Goal: Information Seeking & Learning: Learn about a topic

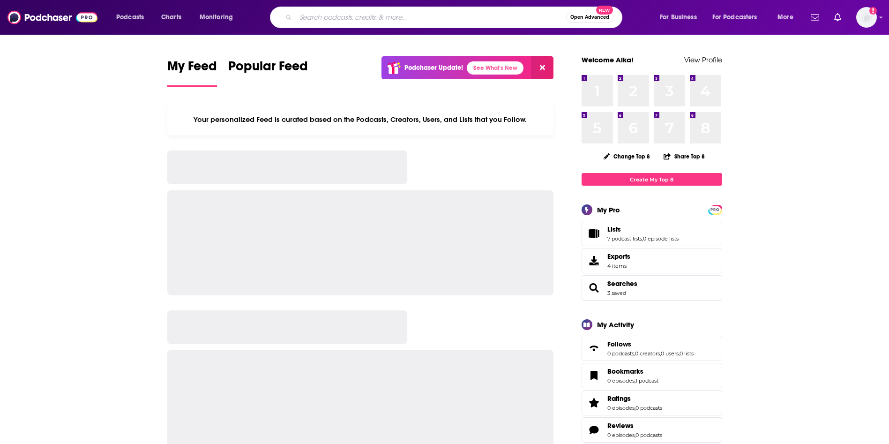
click at [321, 16] on input "Search podcasts, credits, & more..." at bounding box center [431, 17] width 270 height 15
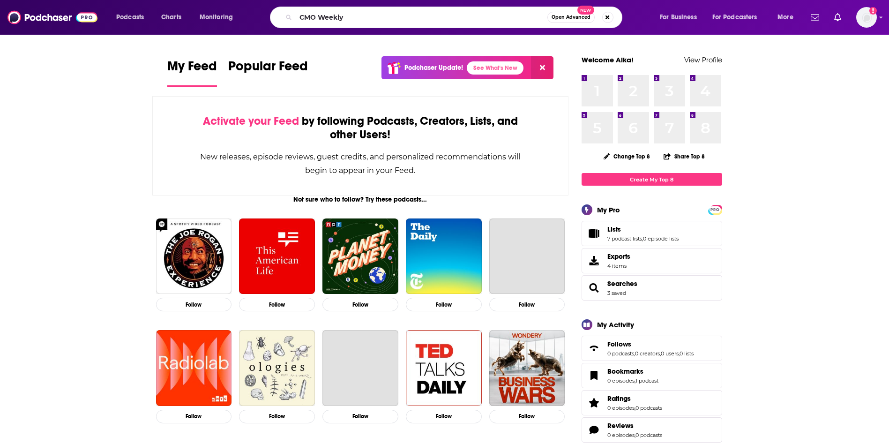
click at [359, 15] on input "CMO Weekly" at bounding box center [422, 17] width 252 height 15
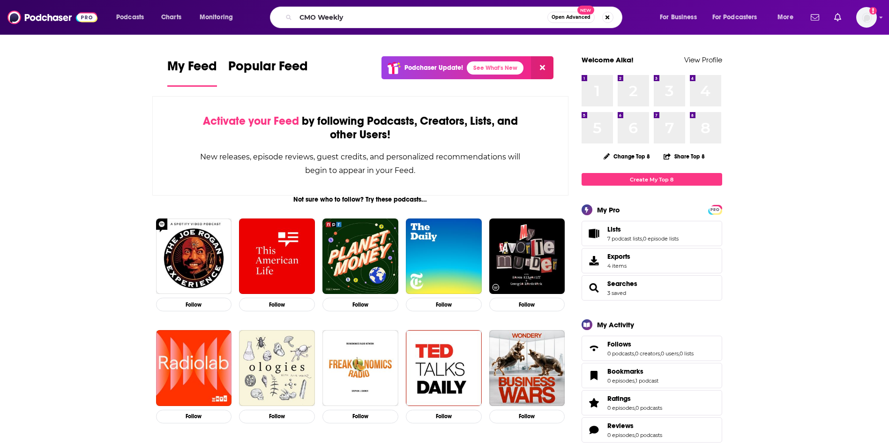
type input "CMO Weekly"
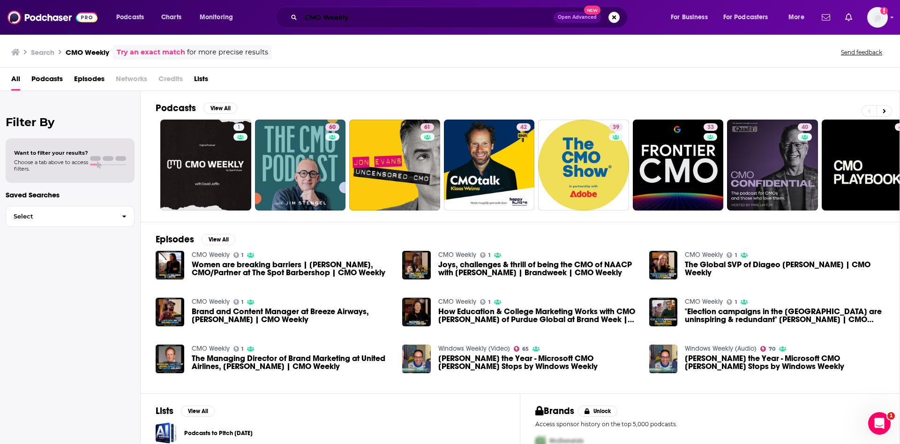
click at [363, 20] on input "CMO Weekly" at bounding box center [427, 17] width 253 height 15
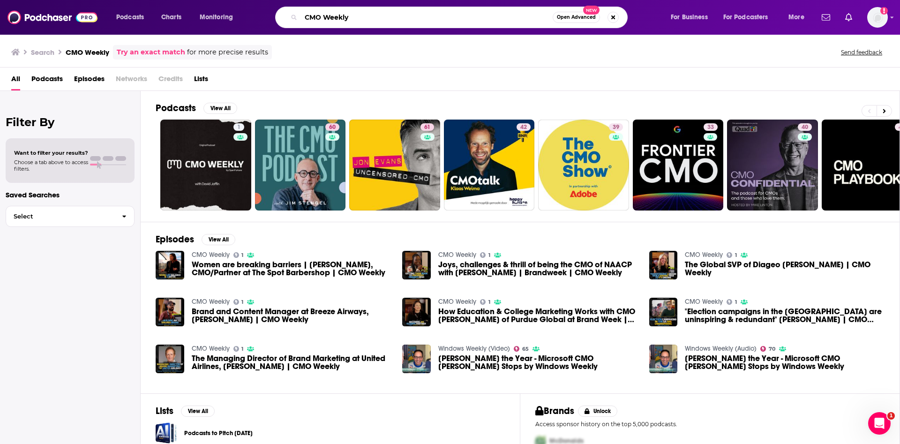
click at [448, 18] on input "CMO Weekly" at bounding box center [427, 17] width 252 height 15
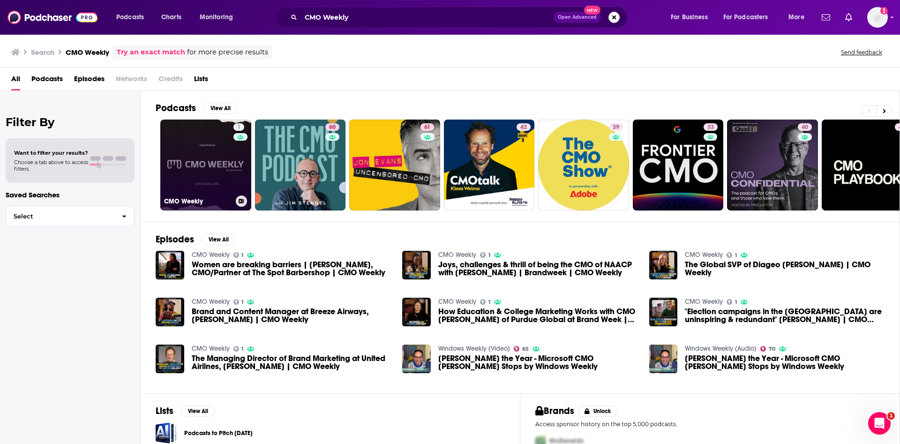
click at [202, 148] on link "1 CMO Weekly" at bounding box center [205, 165] width 91 height 91
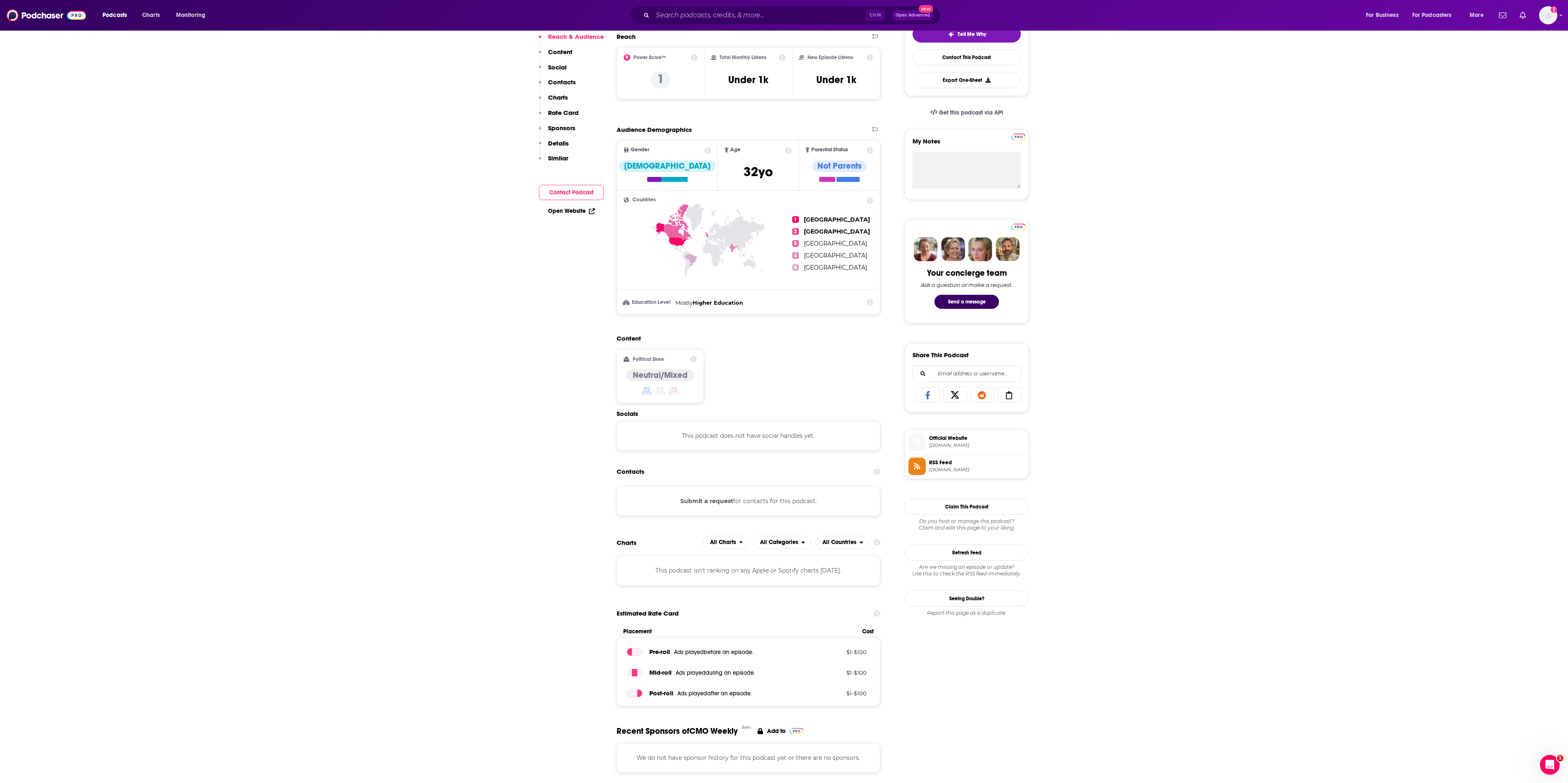
scroll to position [124, 0]
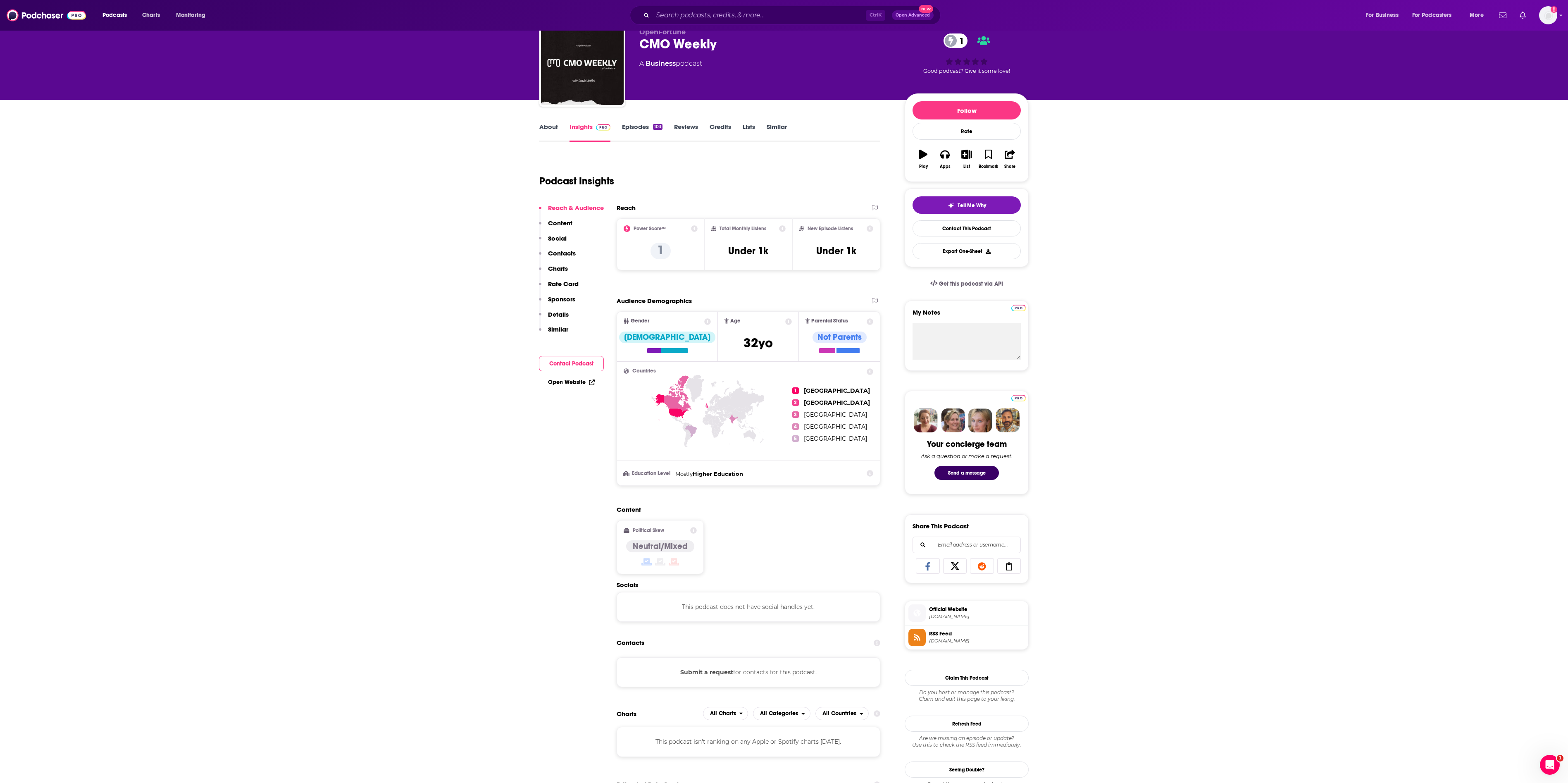
scroll to position [36, 0]
